Goal: Use online tool/utility: Utilize a website feature to perform a specific function

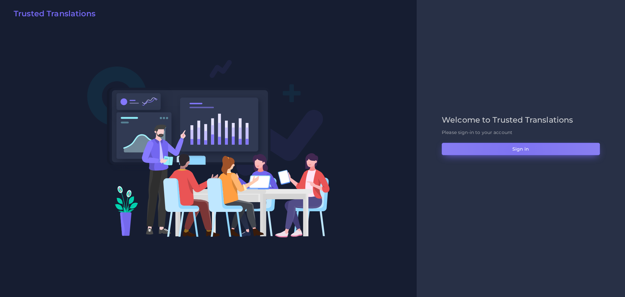
click at [517, 151] on button "Sign in" at bounding box center [521, 149] width 158 height 12
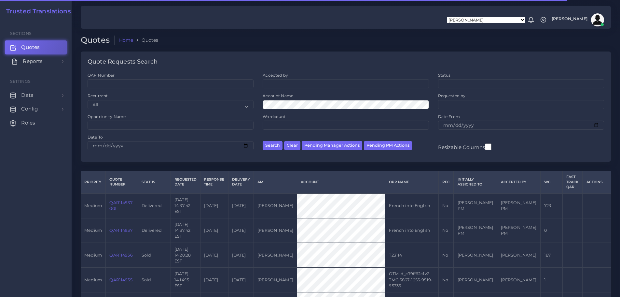
click at [31, 61] on span "Reports" at bounding box center [33, 61] width 20 height 7
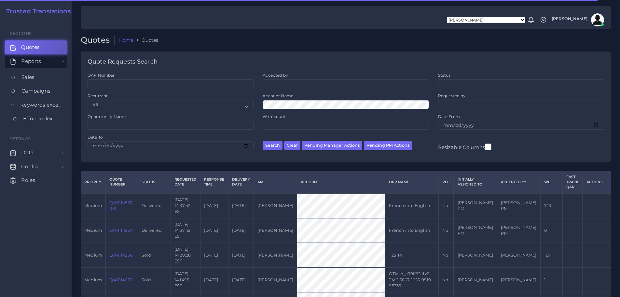
click at [41, 120] on span "Effort Index" at bounding box center [37, 118] width 29 height 7
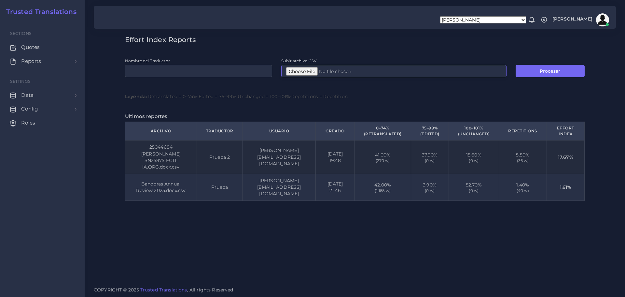
click at [302, 70] on input "Subir archivo CSV" at bounding box center [393, 71] width 225 height 12
type input "C:\fakepath\Post-analyses all languages(Post-analyses all languages).csv"
click at [538, 74] on button "Procesar" at bounding box center [550, 71] width 69 height 12
click at [196, 76] on input "Nombre del Traductor" at bounding box center [198, 71] width 147 height 12
type input "prueba3"
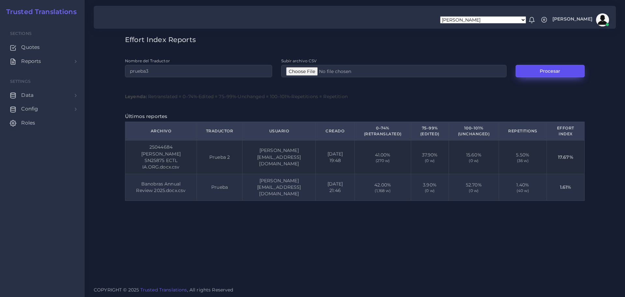
click at [550, 72] on button "Procesar" at bounding box center [550, 71] width 69 height 12
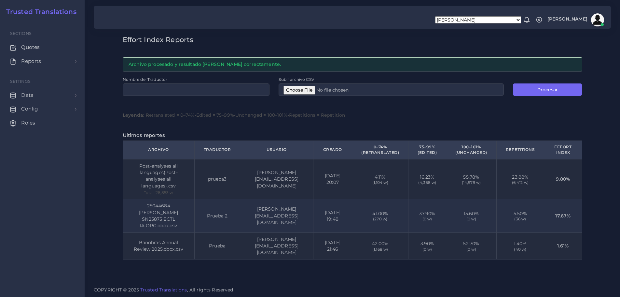
scroll to position [0, 24]
click at [147, 39] on h3 "Effort Index Reports" at bounding box center [353, 40] width 460 height 8
drag, startPoint x: 124, startPoint y: 37, endPoint x: 155, endPoint y: 36, distance: 30.6
click at [155, 36] on h3 "Effort Index Reports" at bounding box center [353, 40] width 460 height 8
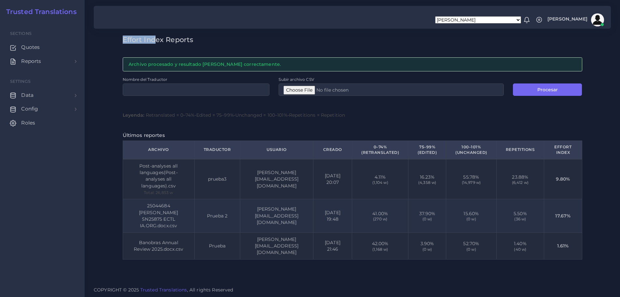
click at [154, 39] on h3 "Effort Index Reports" at bounding box center [353, 40] width 460 height 8
click at [138, 38] on h3 "Effort Index Reports" at bounding box center [353, 40] width 460 height 8
